Goal: Task Accomplishment & Management: Manage account settings

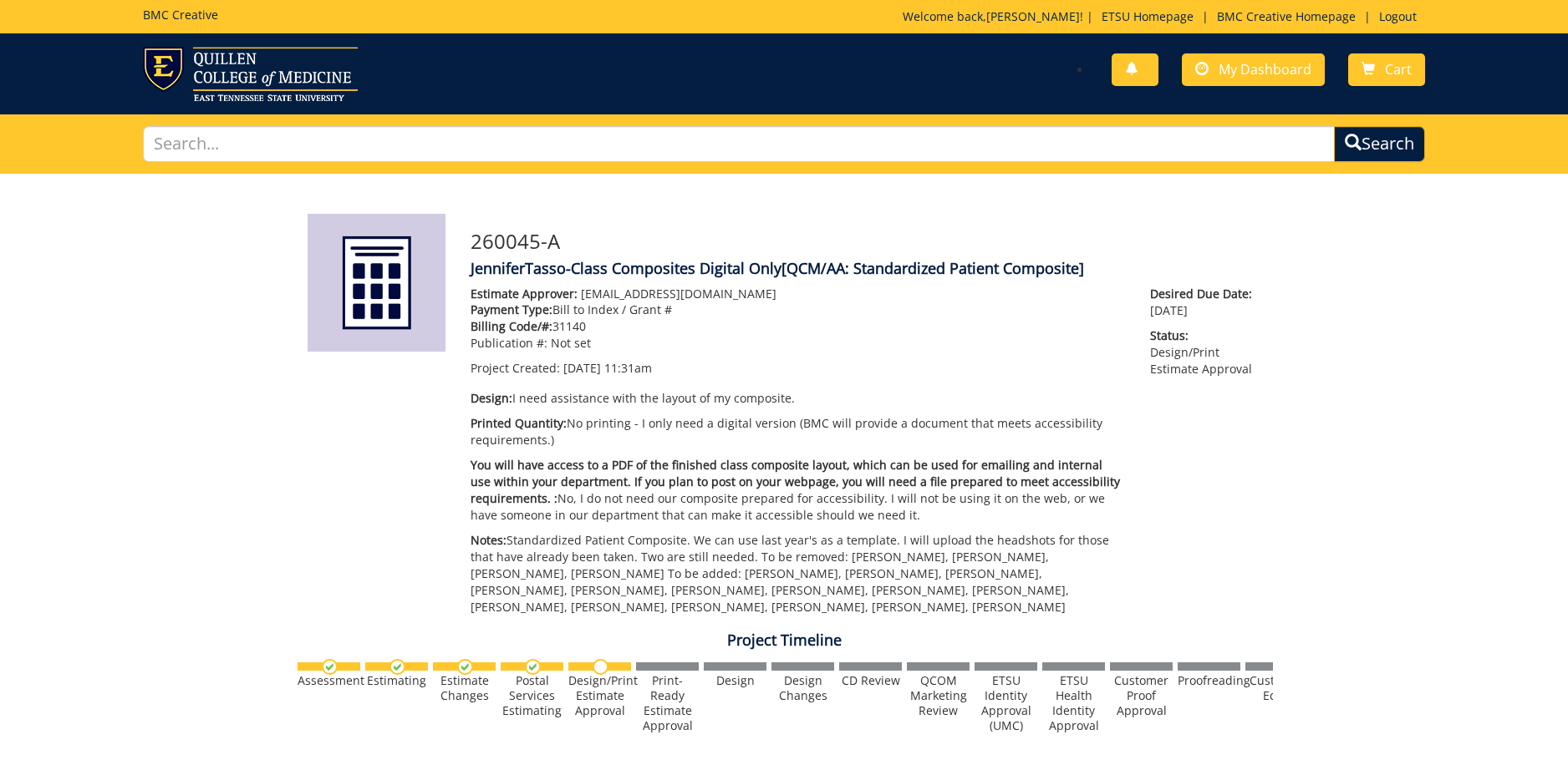
scroll to position [1070555, 0]
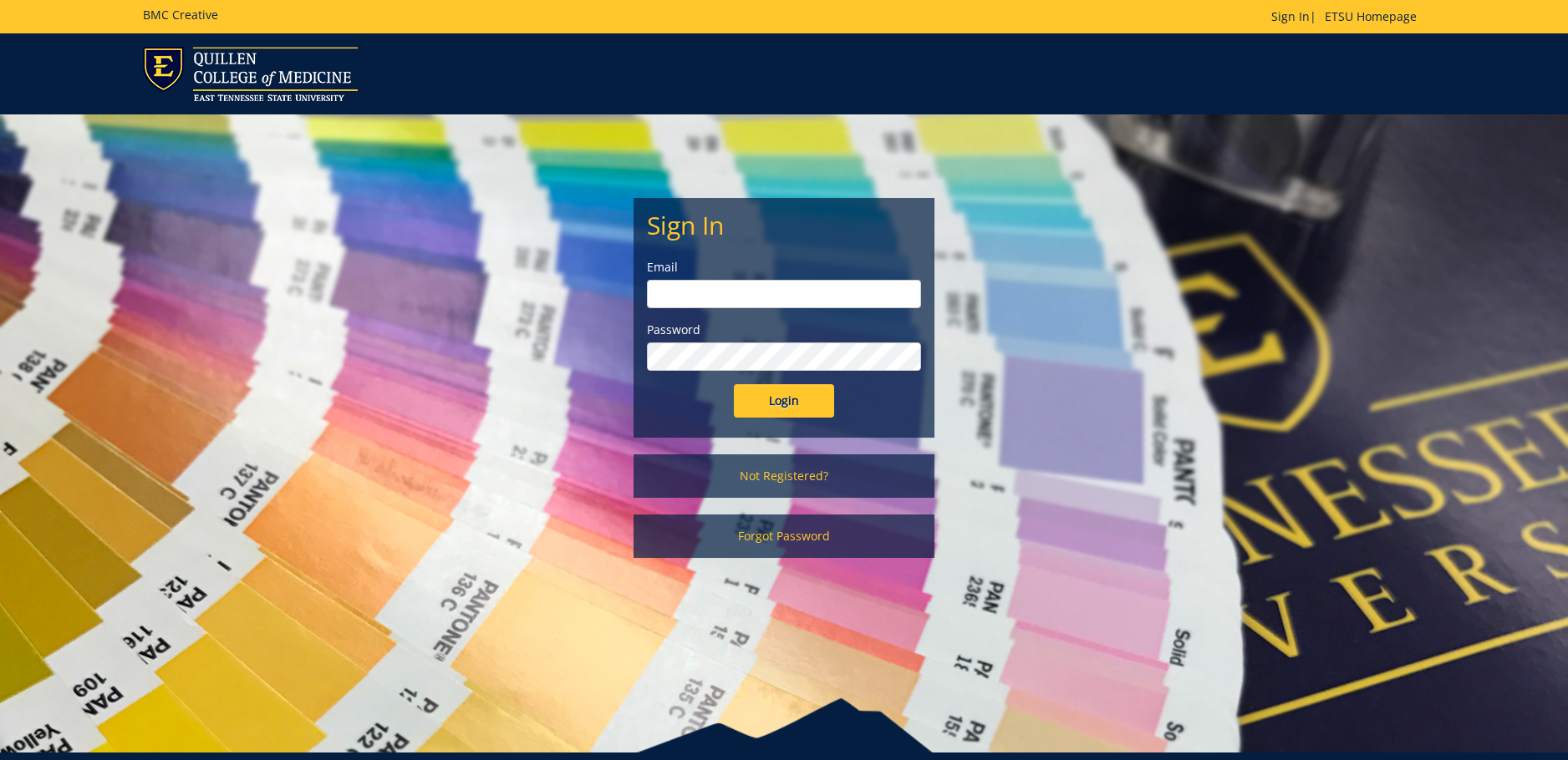
type input "[EMAIL_ADDRESS][DOMAIN_NAME]"
click at [808, 398] on input "Login" at bounding box center [784, 401] width 100 height 33
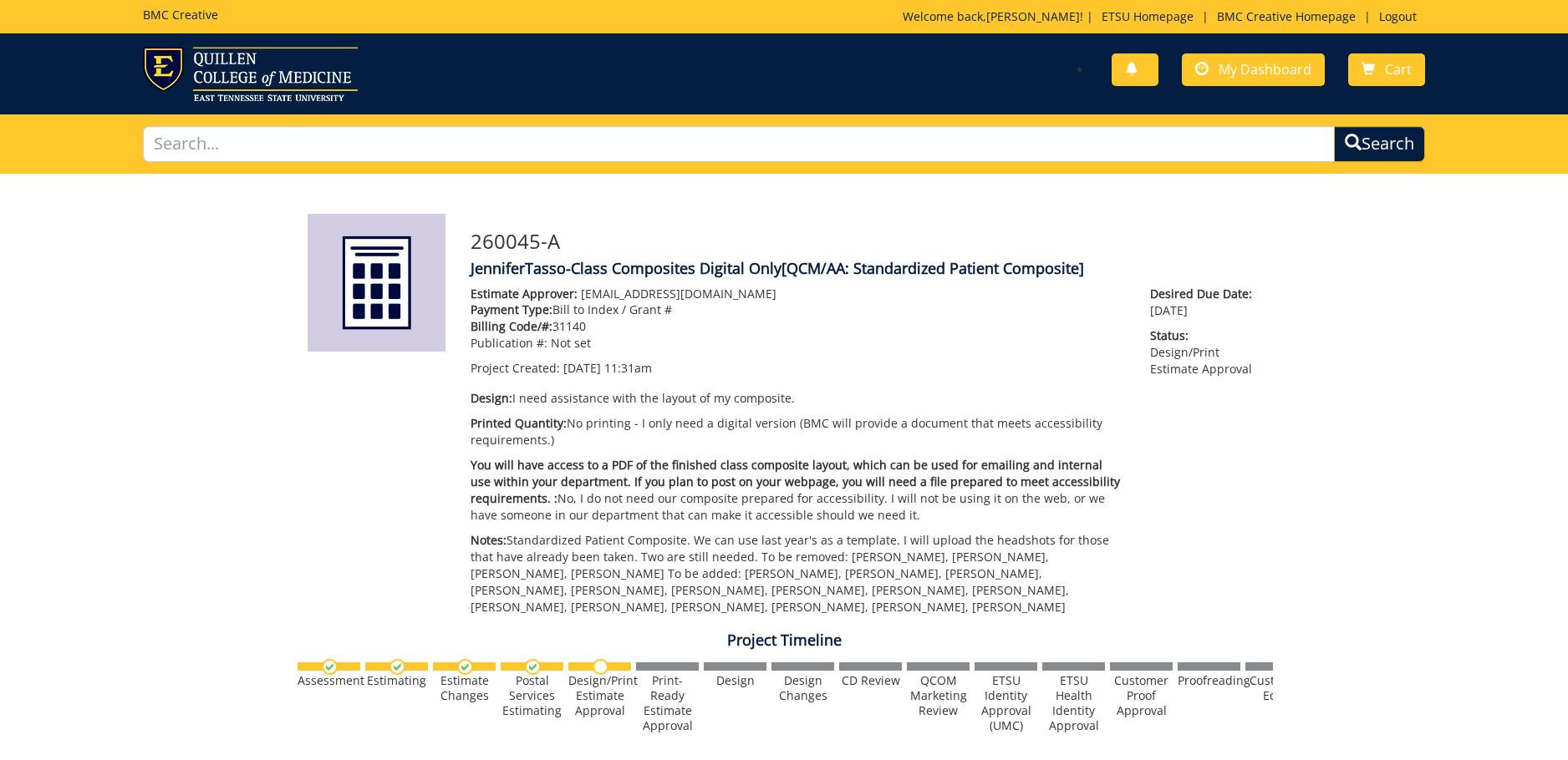
scroll to position [202, 0]
click at [1269, 79] on link "My Dashboard" at bounding box center [1254, 69] width 143 height 32
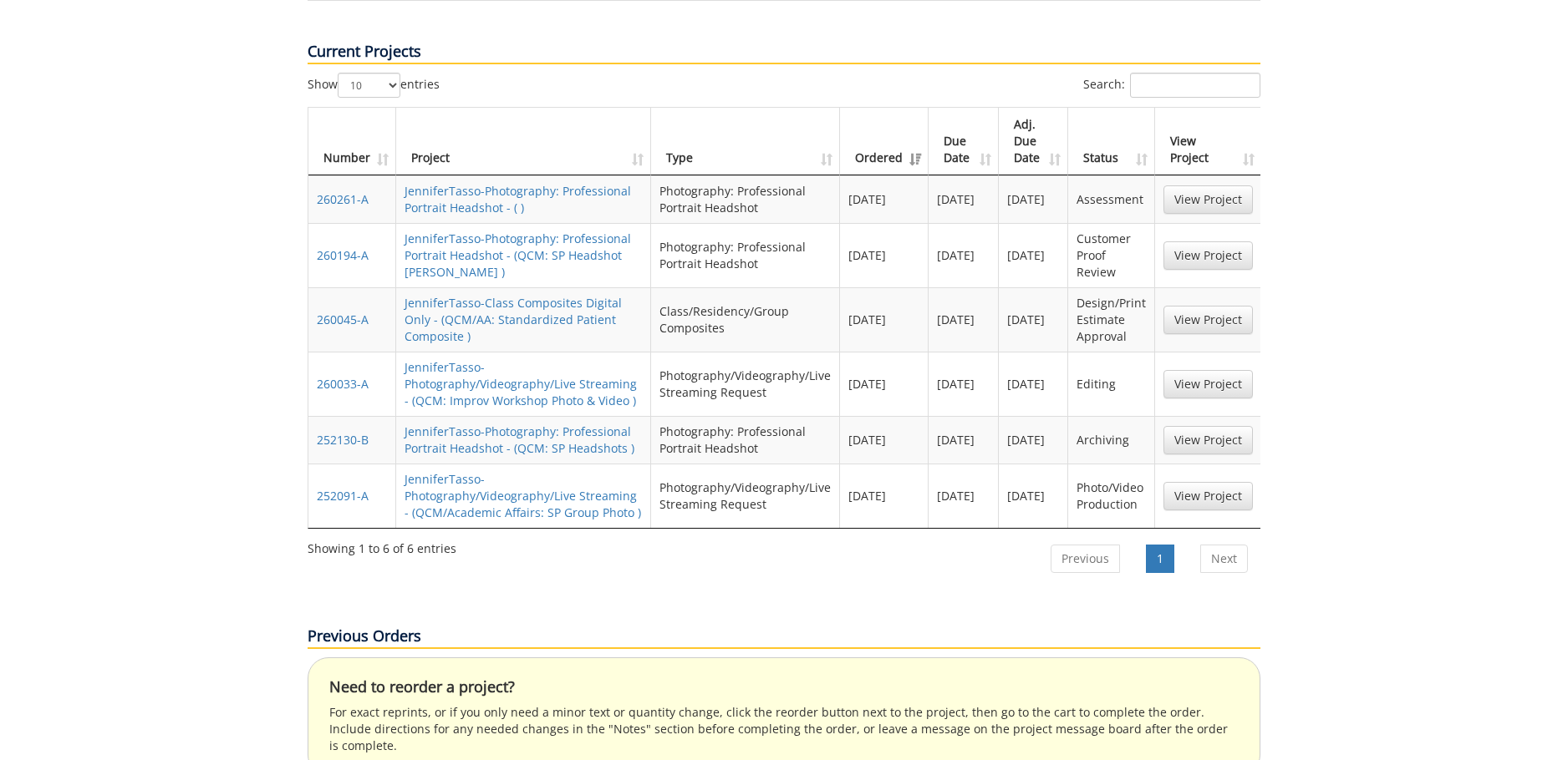
scroll to position [752, 0]
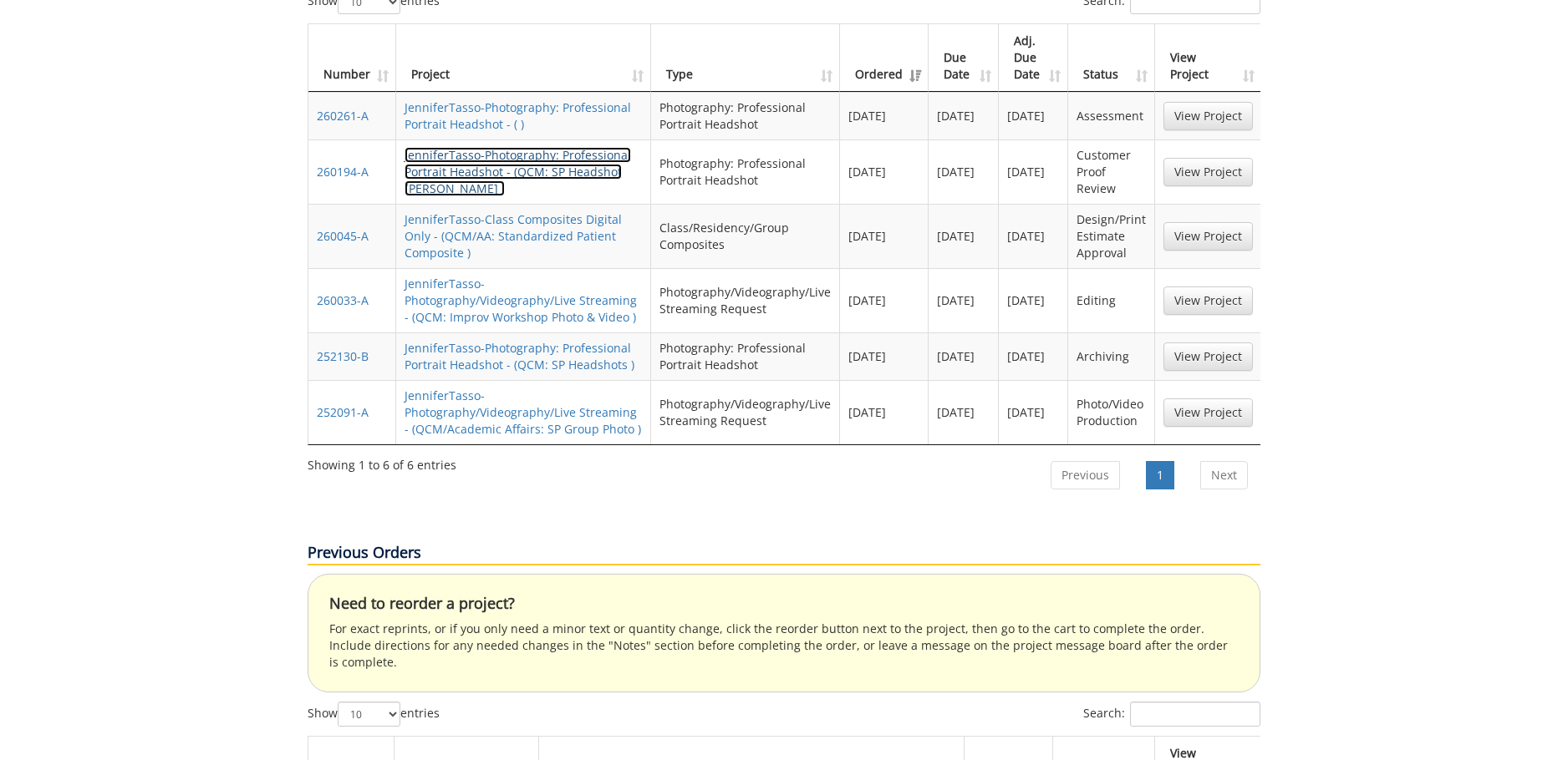
click at [535, 147] on link "JenniferTasso-Photography: Professional Portrait Headshot - (QCM: SP Headshot R…" at bounding box center [517, 172] width 226 height 49
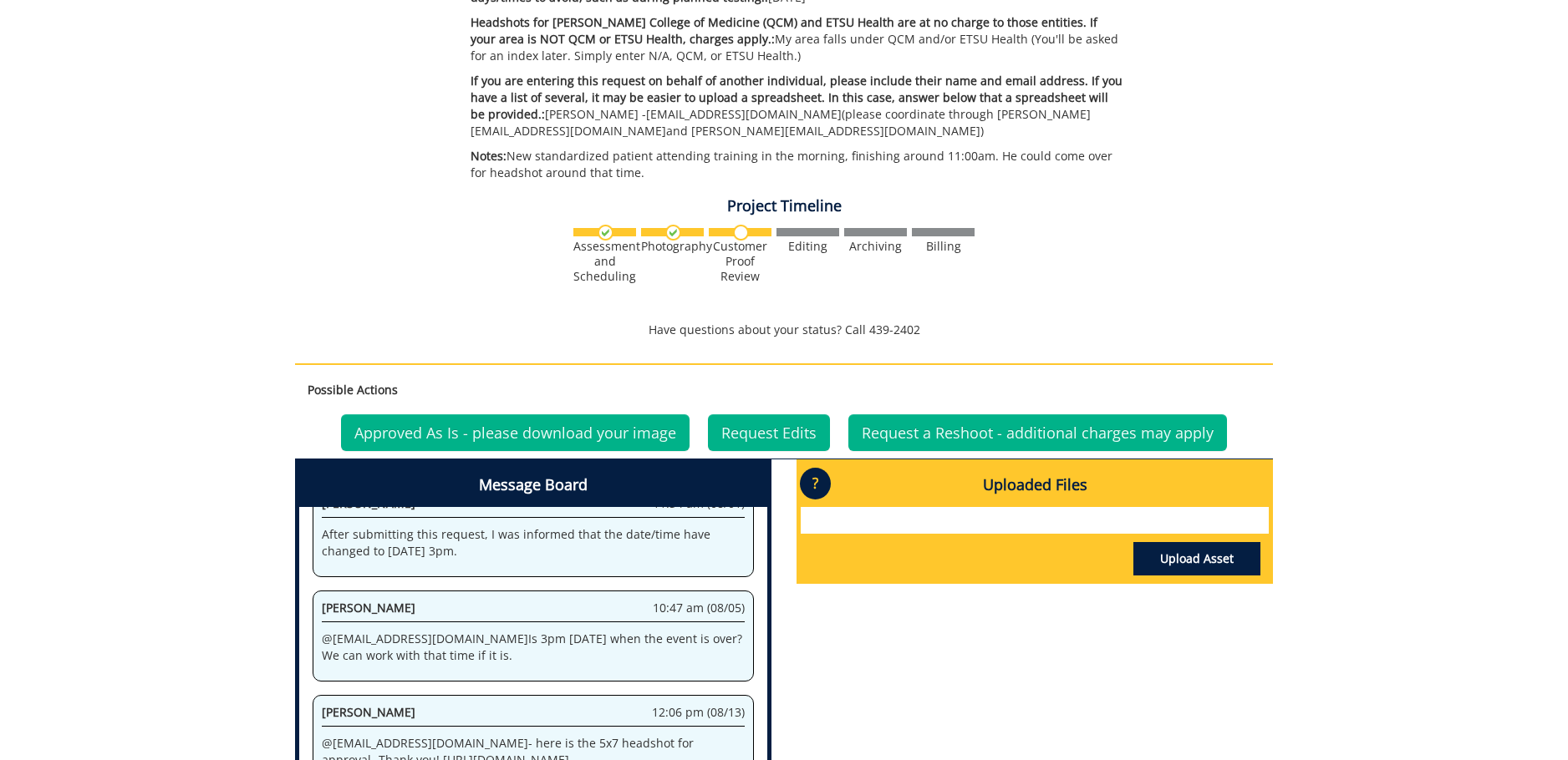
scroll to position [668, 0]
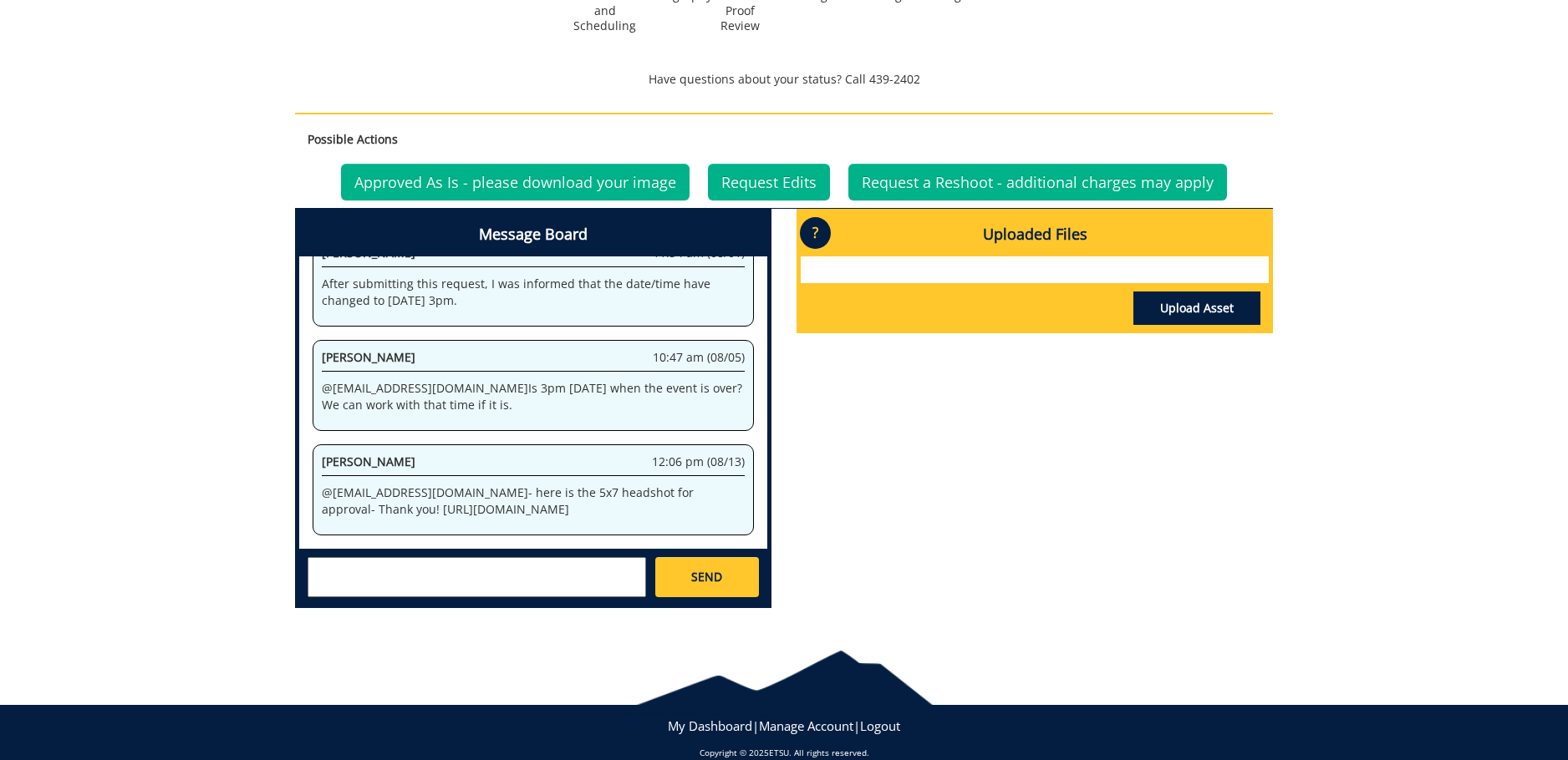
drag, startPoint x: 449, startPoint y: 498, endPoint x: 312, endPoint y: 469, distance: 140.0
click at [312, 469] on div "System 10:37 am (08/01) Welcome to the Project Messenger. All messages will app…" at bounding box center [533, 402] width 468 height 292
copy p "[URL][DOMAIN_NAME]"
click at [564, 178] on link "Approved As Is - please download your image" at bounding box center [515, 182] width 348 height 37
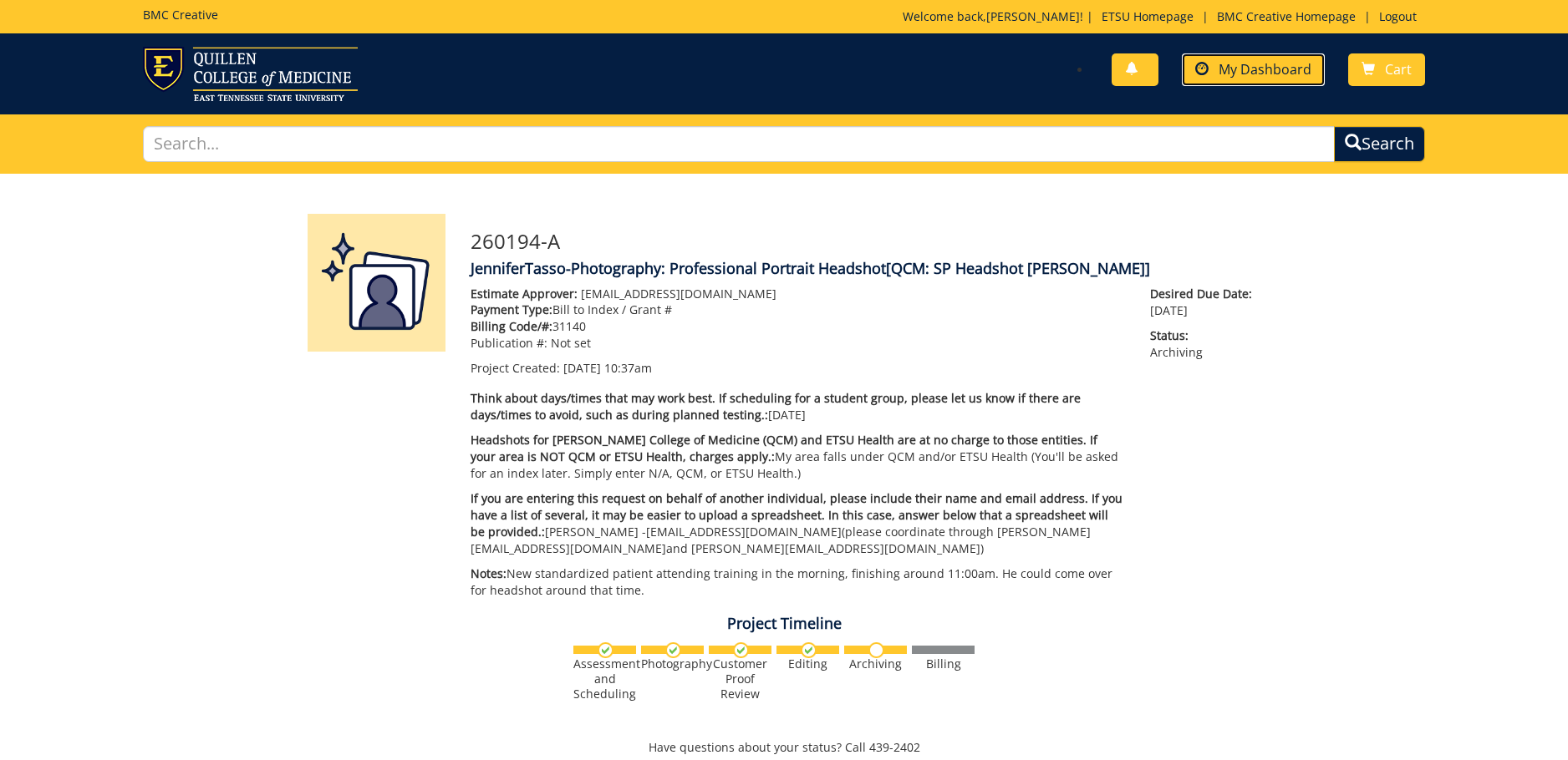
click at [1289, 69] on span "My Dashboard" at bounding box center [1265, 69] width 93 height 18
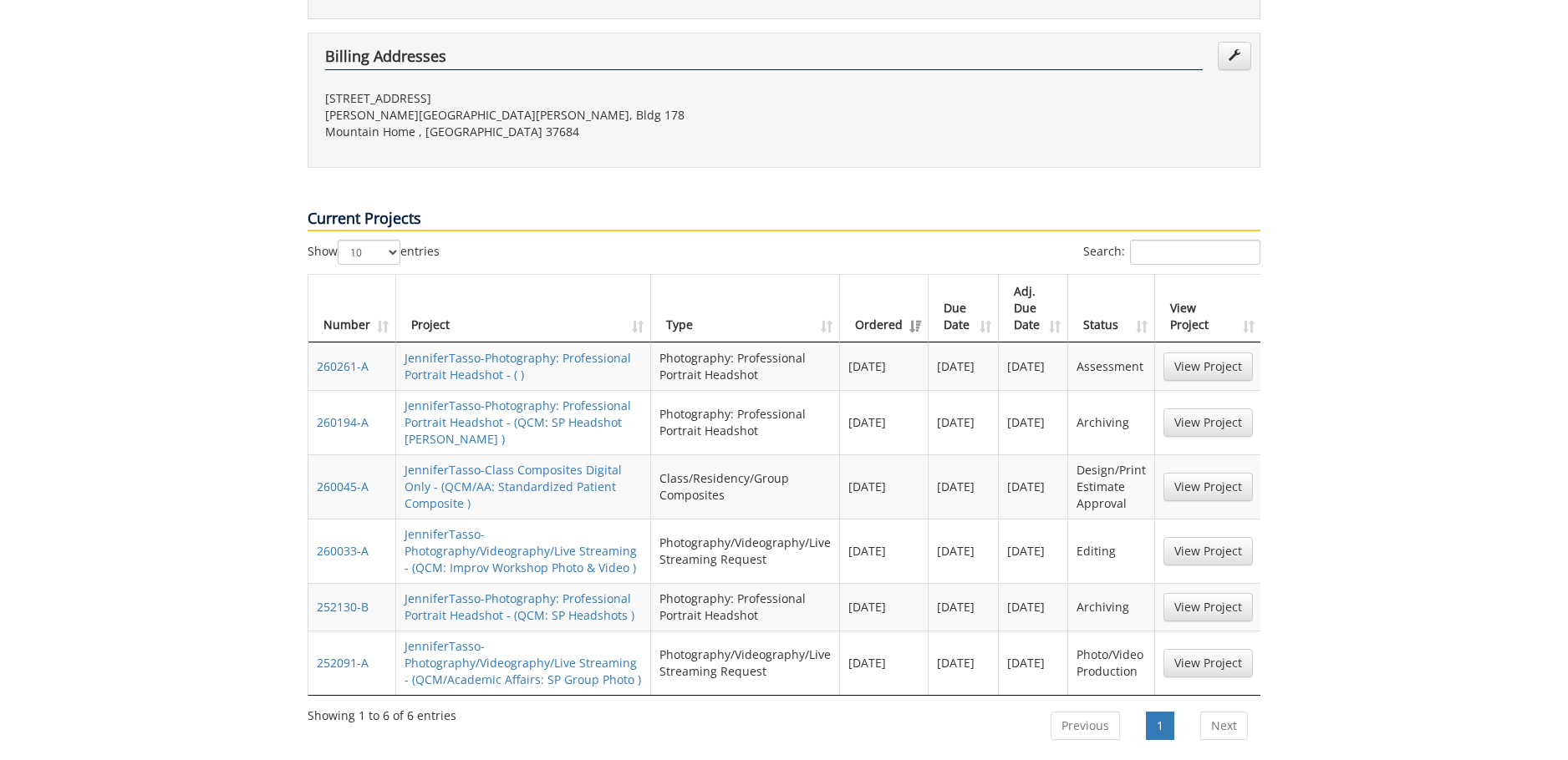
scroll to position [668, 0]
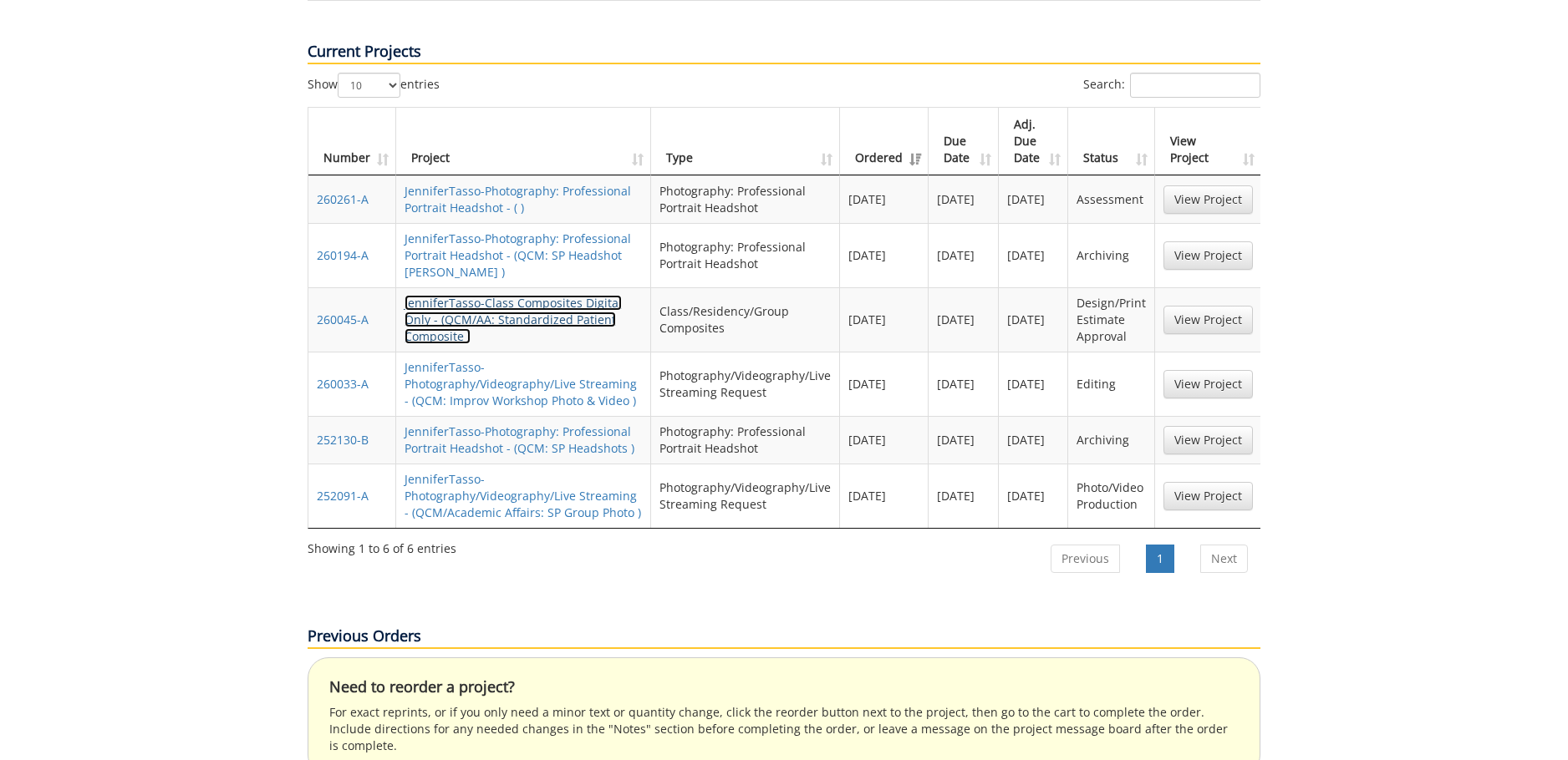
click at [483, 295] on link "JenniferTasso-Class Composites Digital Only - (QCM/AA: Standardized Patient Com…" at bounding box center [512, 319] width 217 height 49
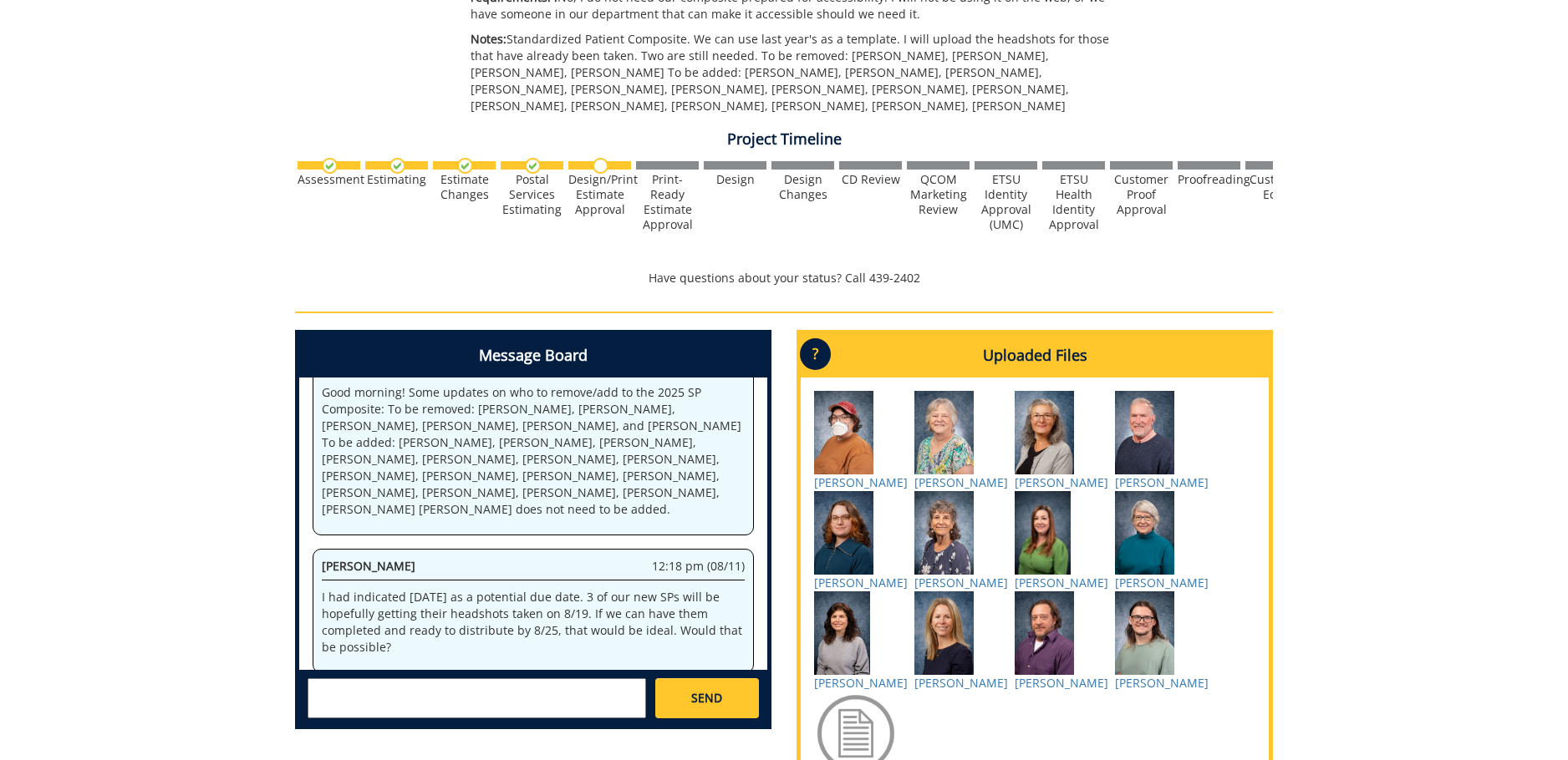
scroll to position [822, 0]
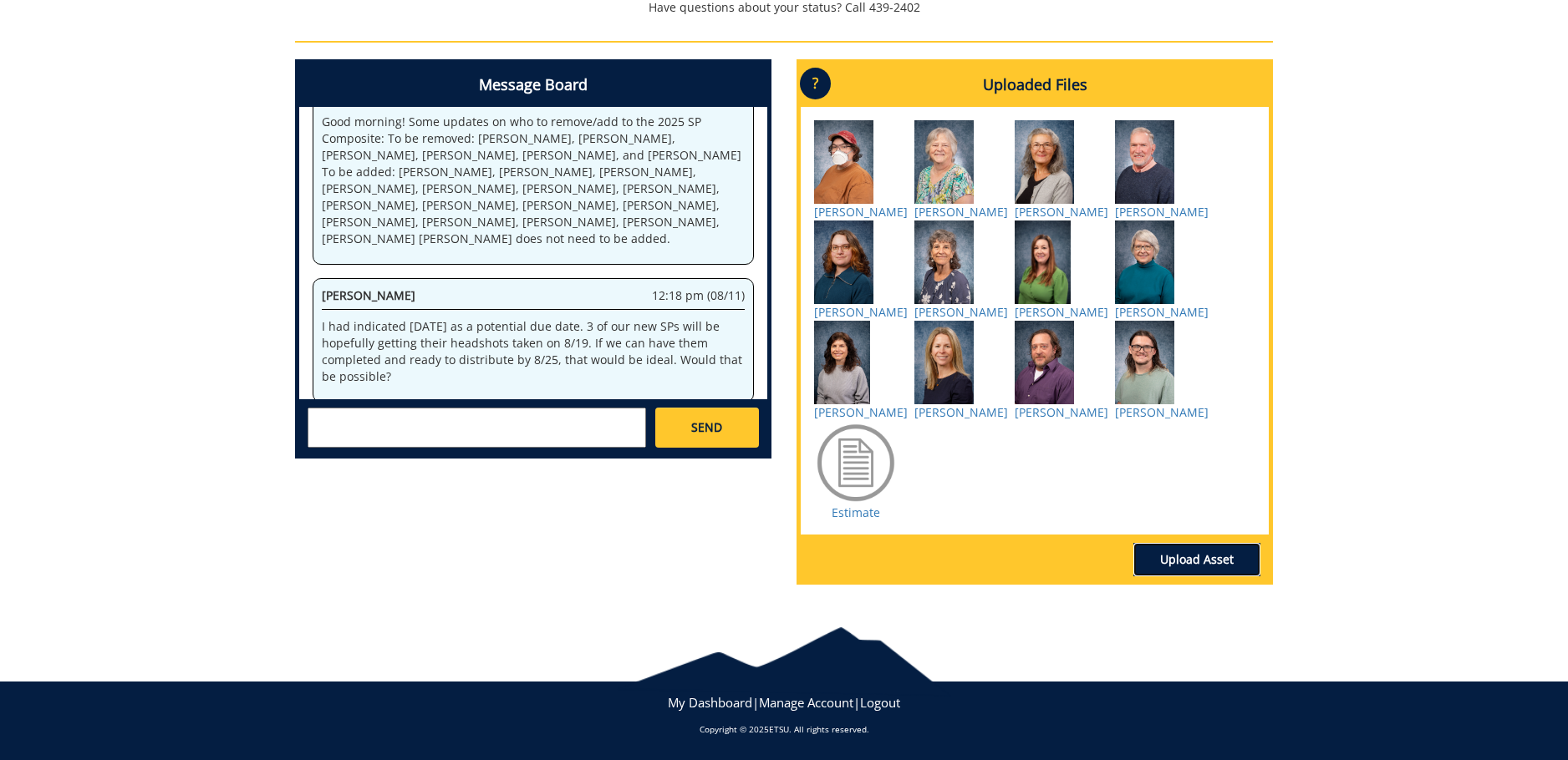
click at [1206, 556] on link "Upload Asset" at bounding box center [1197, 559] width 127 height 33
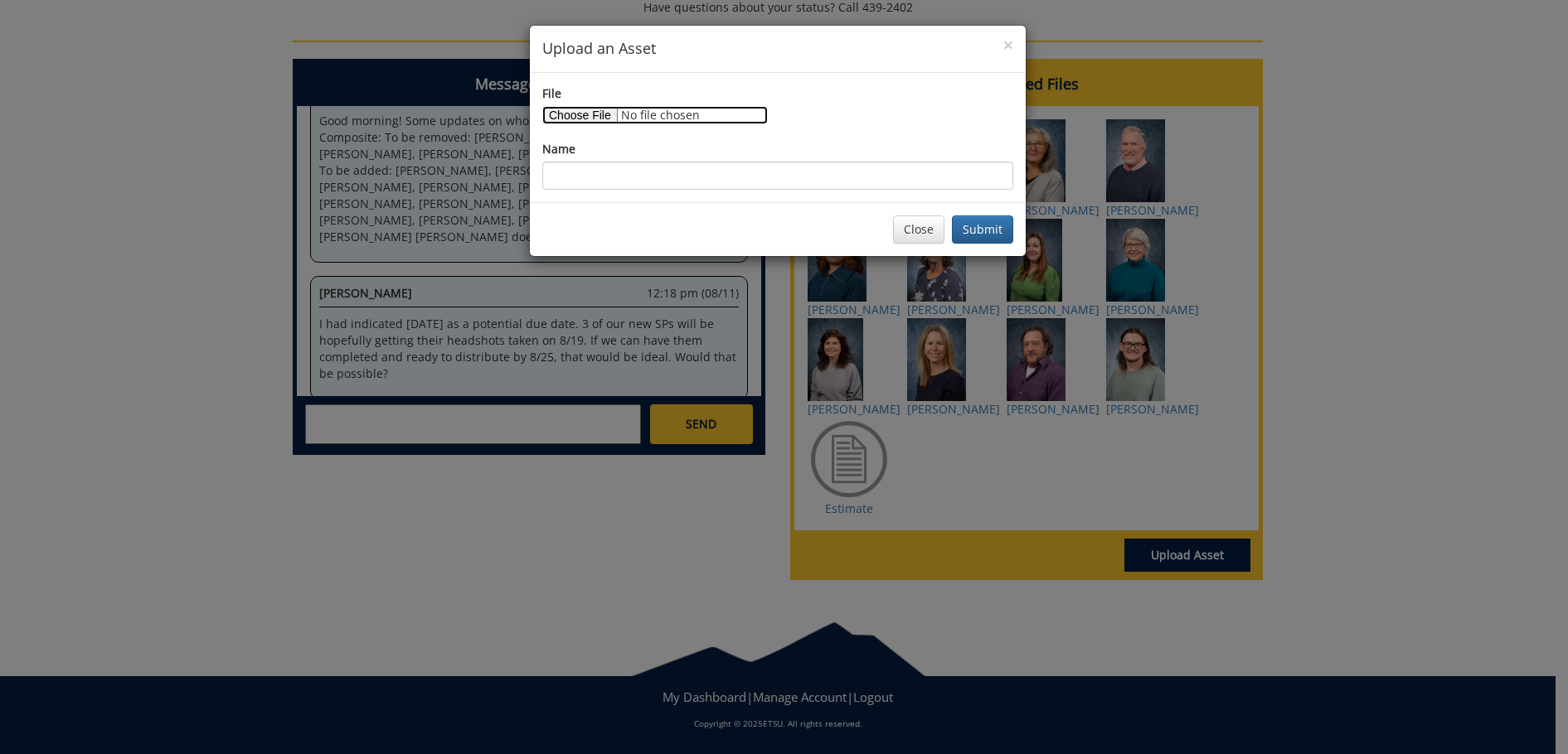
click at [599, 110] on input "File" at bounding box center [655, 115] width 225 height 18
type input "C:\fakepath\Robinson, David.jpg"
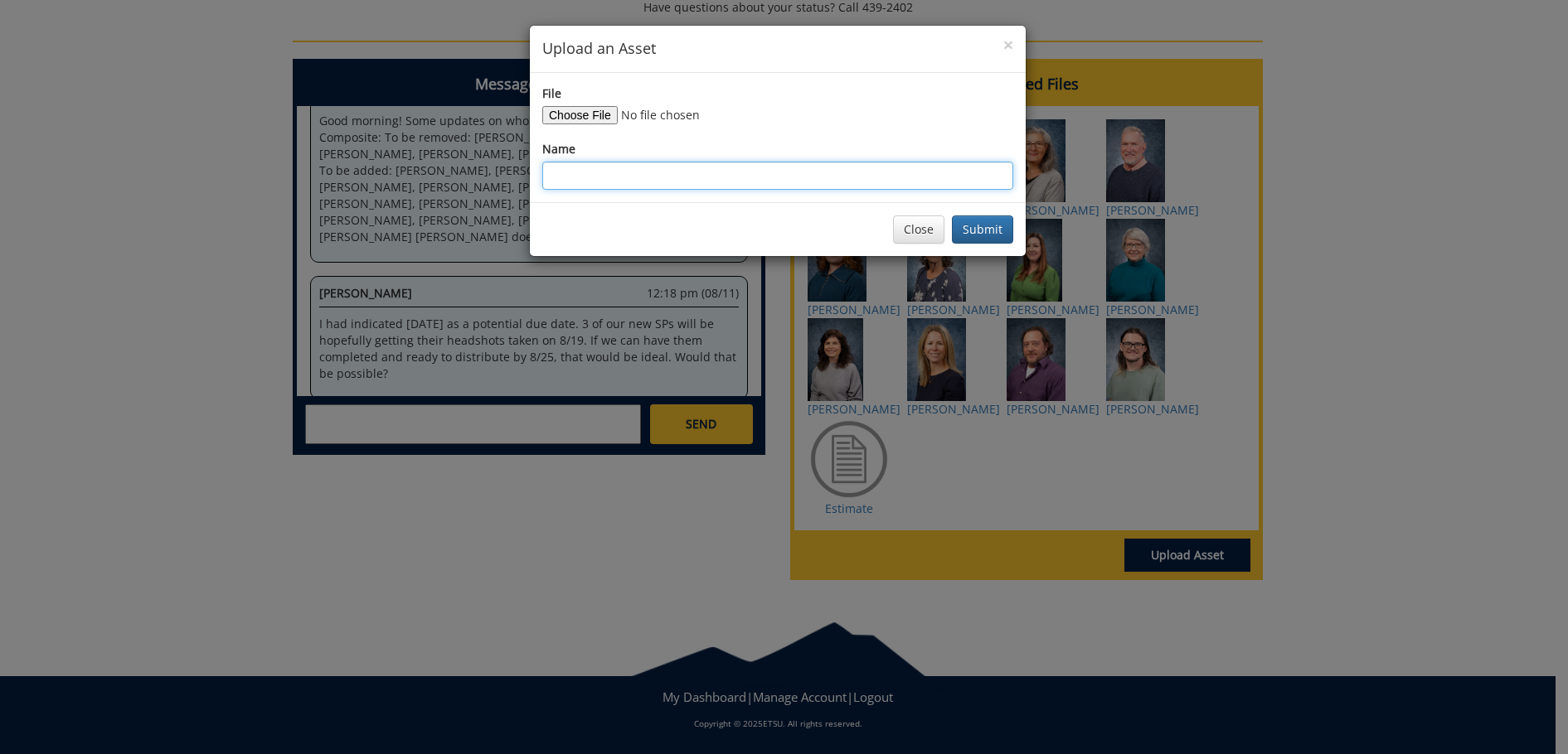
click at [688, 176] on input "Name" at bounding box center [778, 176] width 471 height 29
type input "Dave Robinson"
click at [987, 226] on button "Submit" at bounding box center [982, 229] width 61 height 29
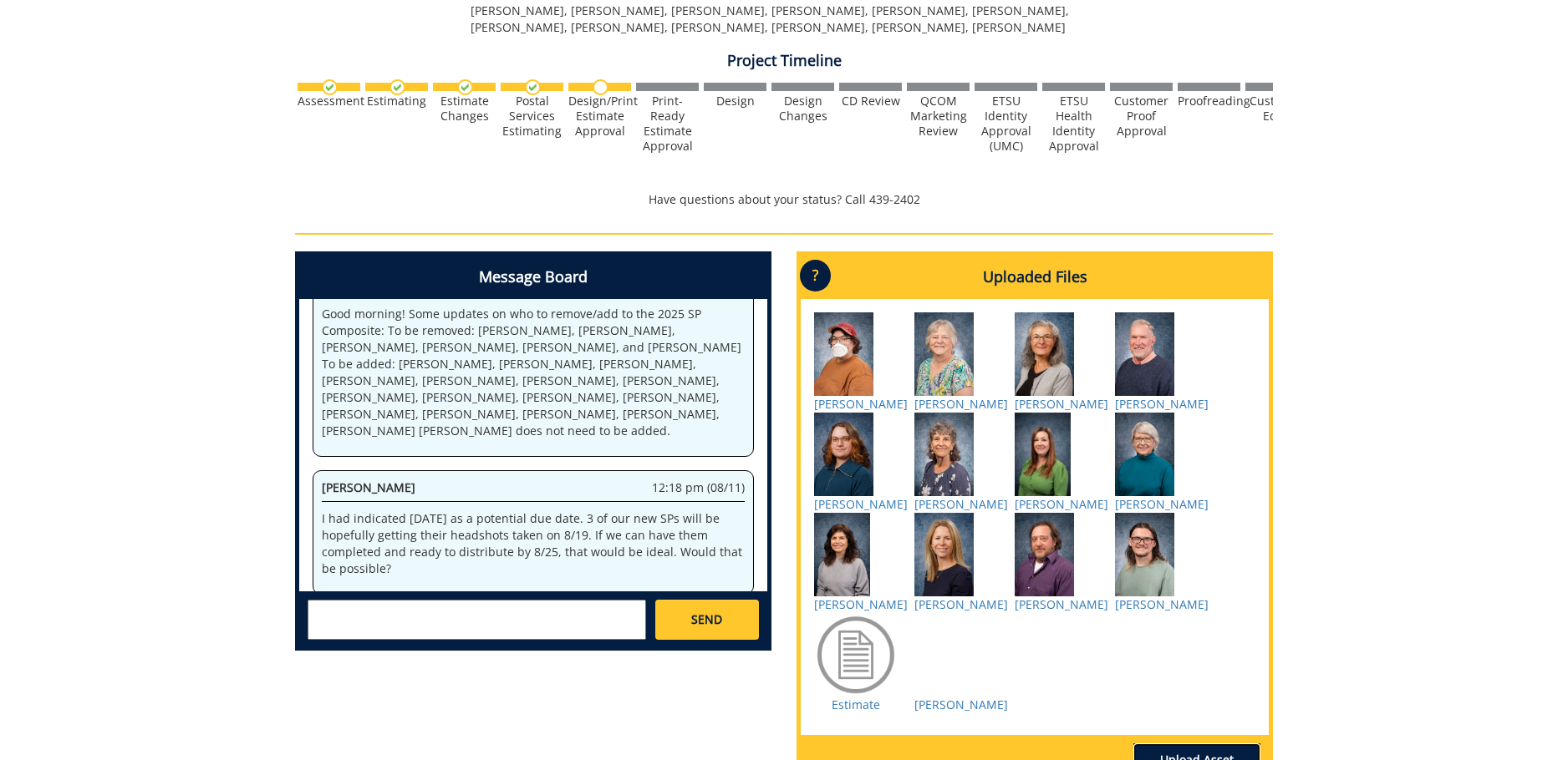
scroll to position [831, 0]
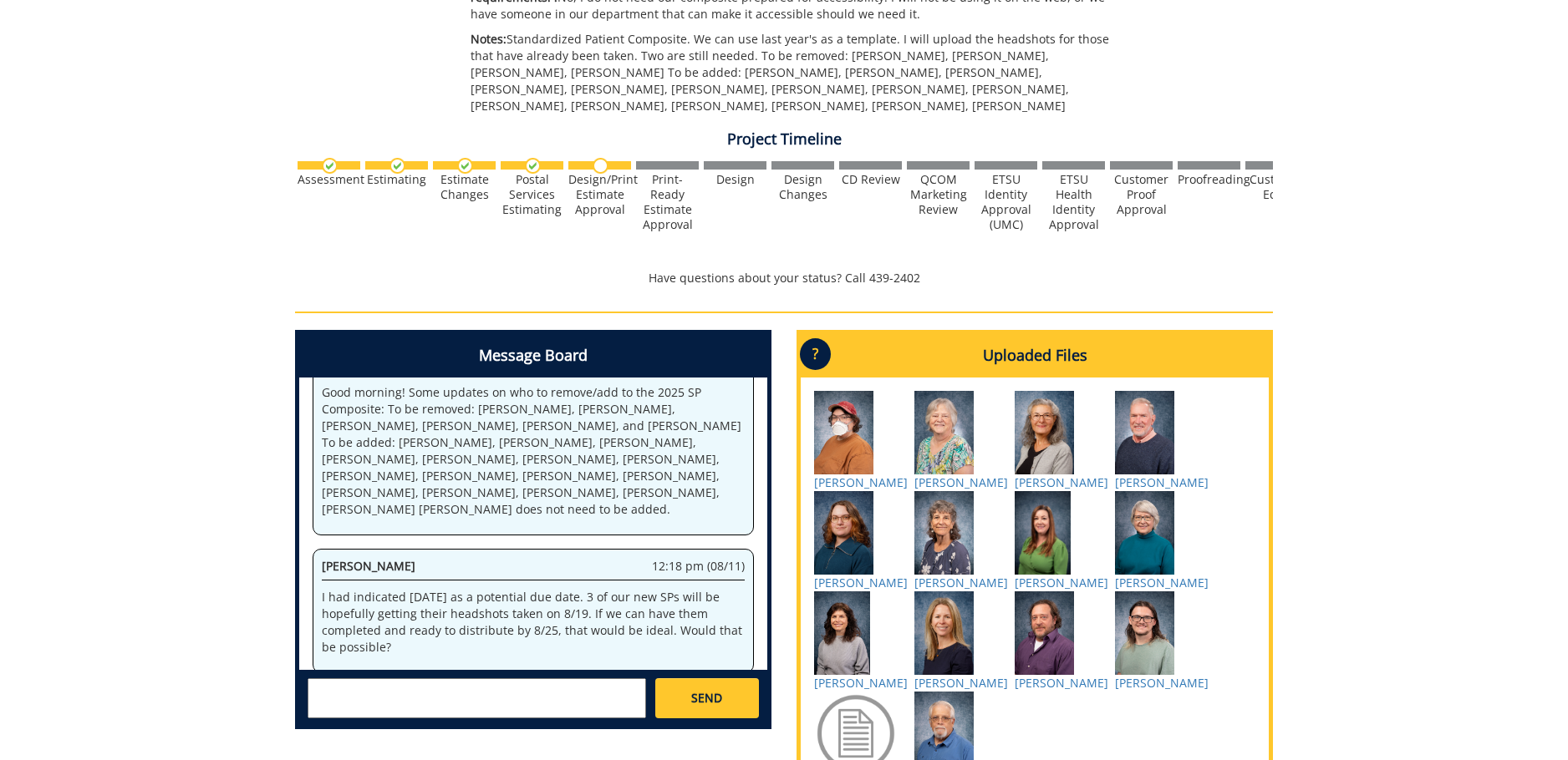
scroll to position [668, 0]
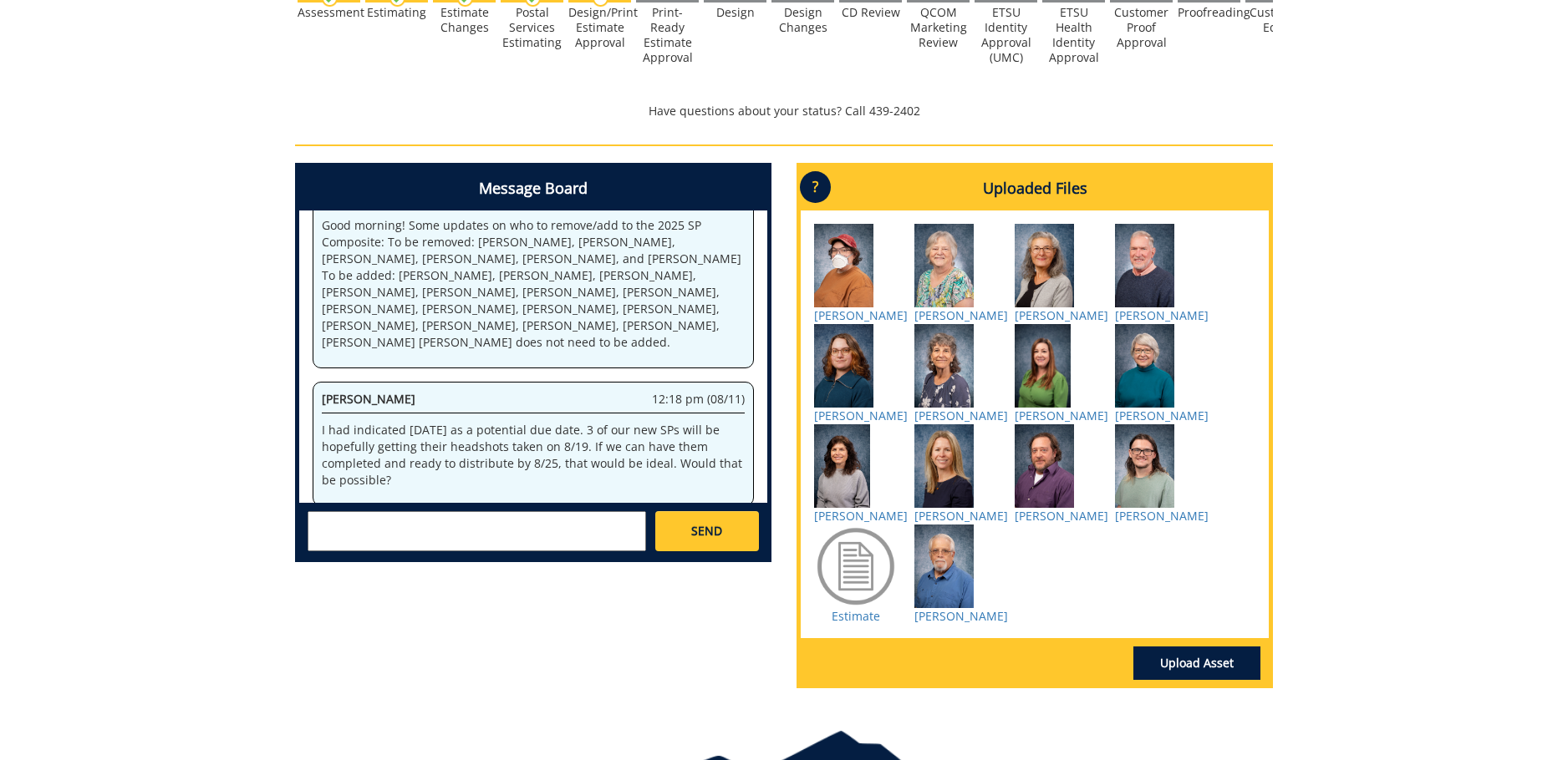
click at [862, 608] on div at bounding box center [856, 566] width 84 height 84
click at [862, 624] on link "Estimate" at bounding box center [856, 616] width 49 height 16
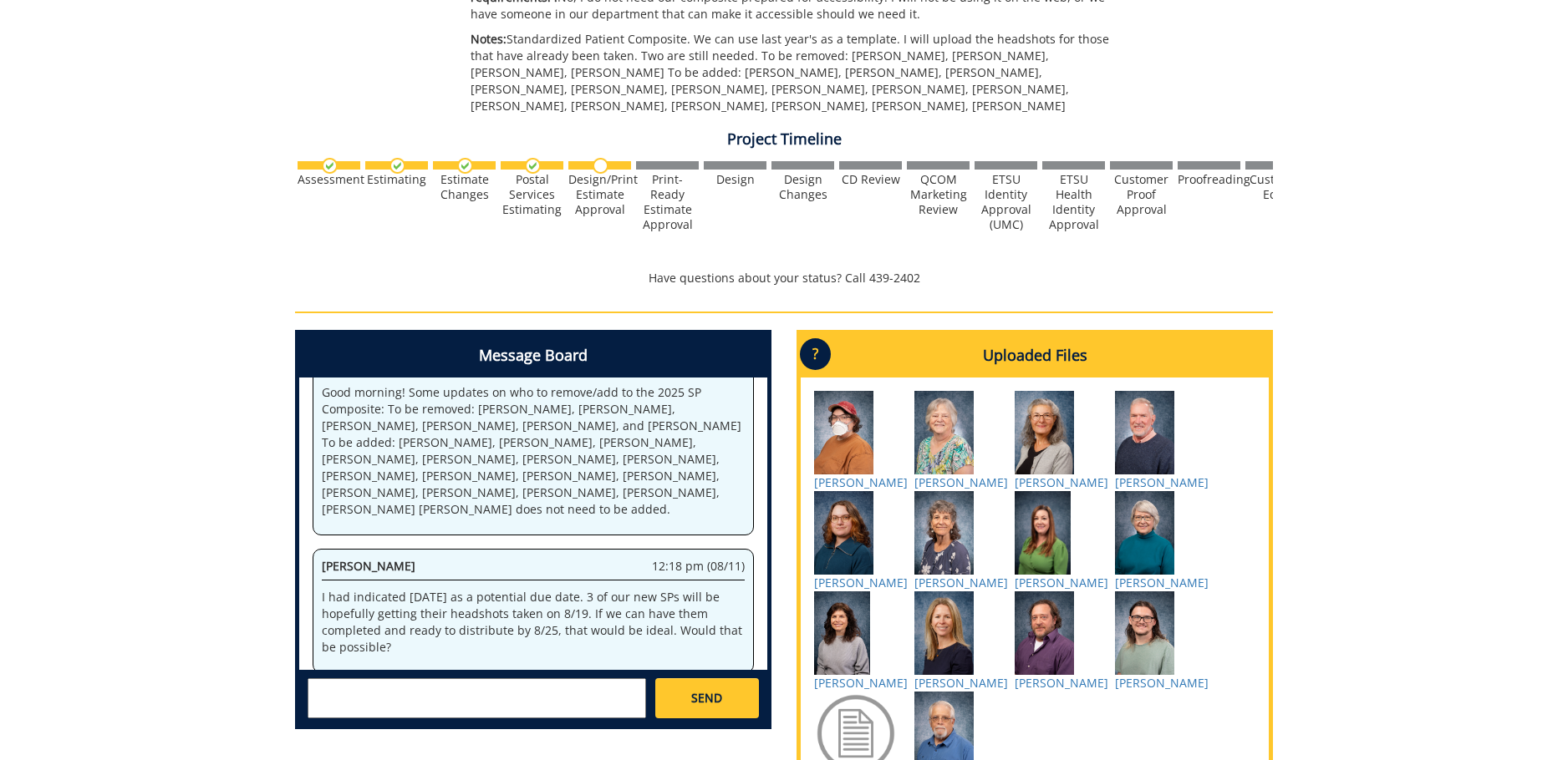
scroll to position [585, 0]
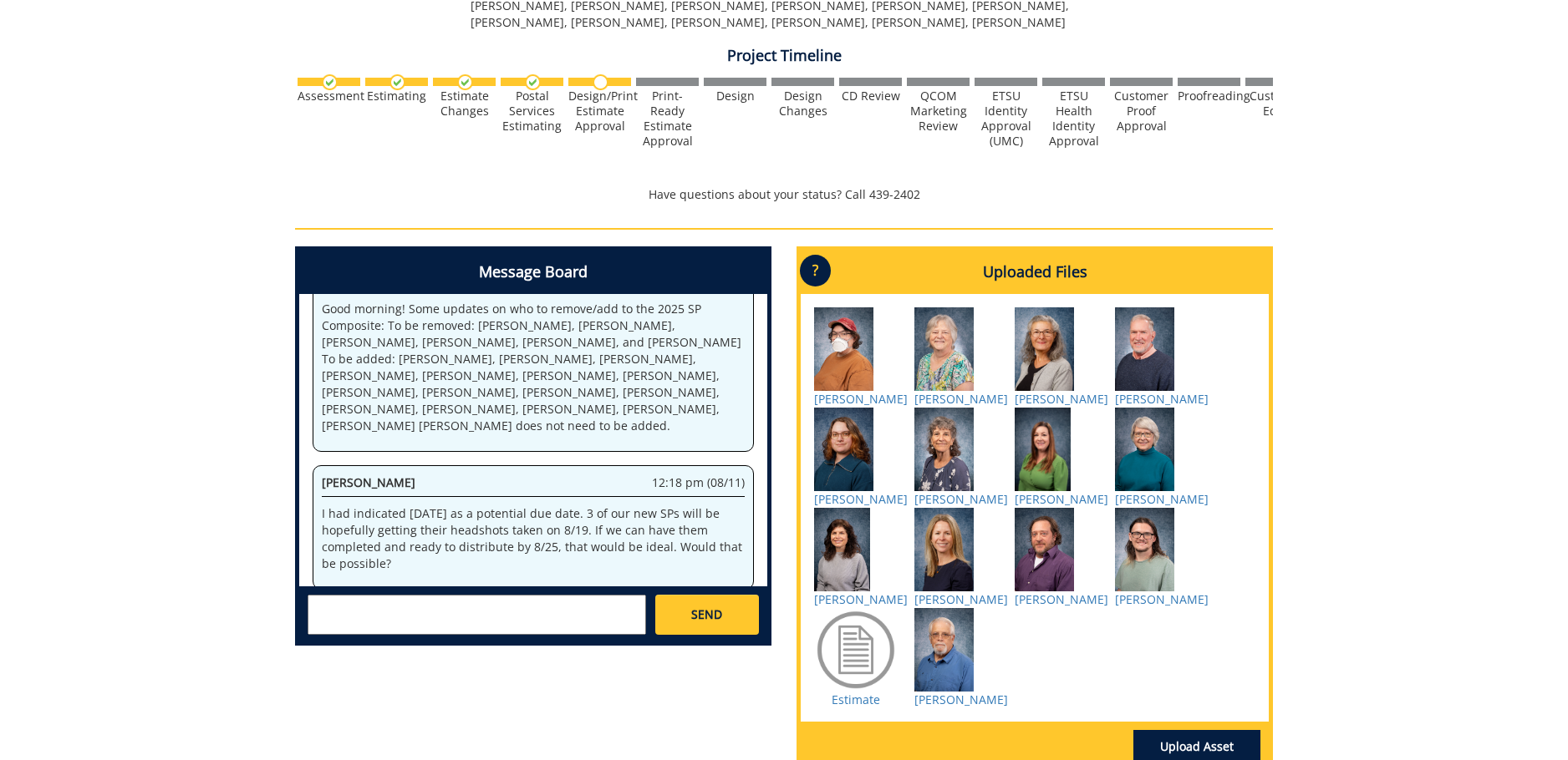
click at [527, 620] on textarea at bounding box center [477, 615] width 339 height 40
type textarea "Also will need to remove Melanie Cox and Sara Jane Schmeltzer."
click at [714, 619] on span "SEND" at bounding box center [706, 614] width 31 height 17
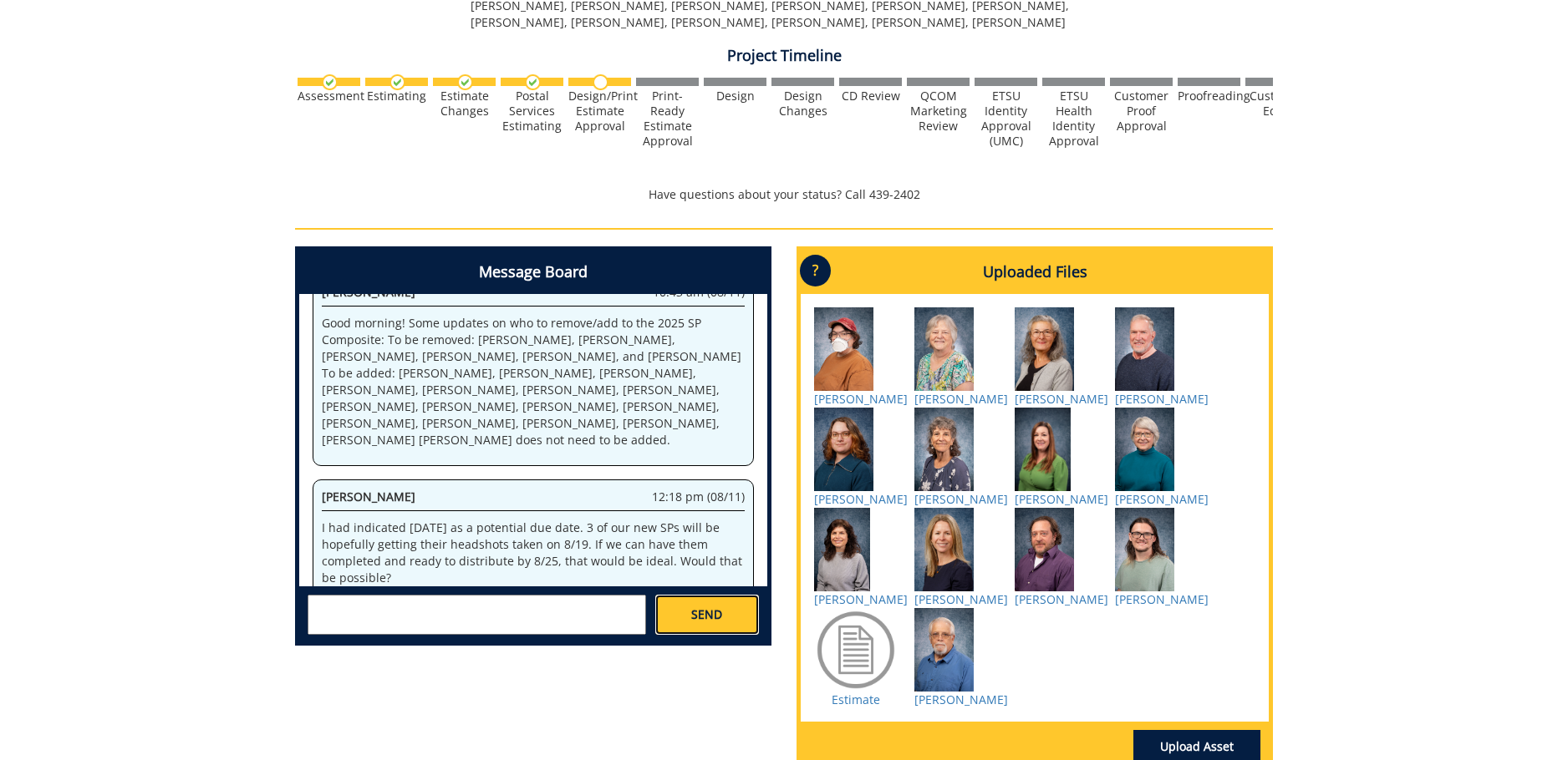
scroll to position [186, 0]
